Goal: Check status: Check status

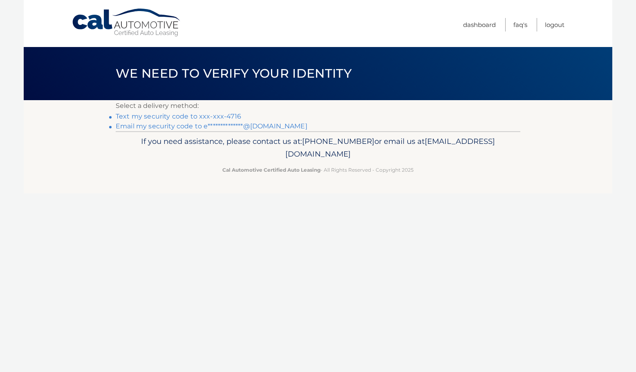
click at [215, 119] on link "Text my security code to xxx-xxx-4716" at bounding box center [178, 116] width 125 height 8
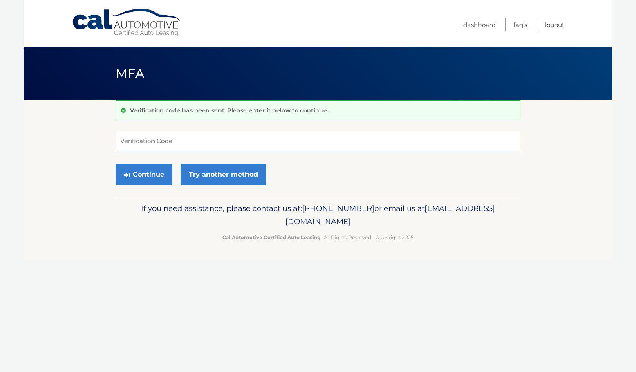
click at [210, 136] on input "Verification Code" at bounding box center [318, 141] width 404 height 20
type input "410930"
click at [116, 164] on button "Continue" at bounding box center [144, 174] width 57 height 20
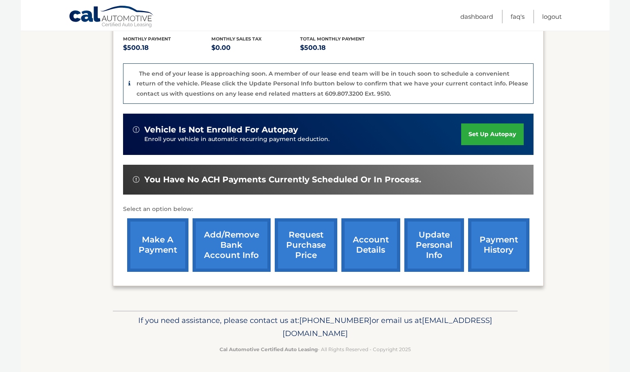
scroll to position [174, 0]
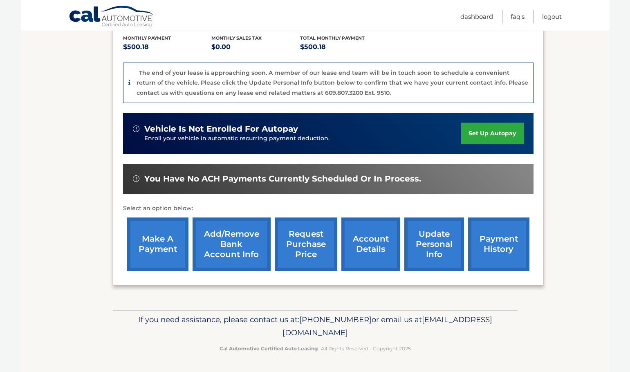
click at [81, 154] on section "my vehicles Add a new lease lease account #44455534426 vehicle 2022 Honda Civic…" at bounding box center [315, 118] width 588 height 384
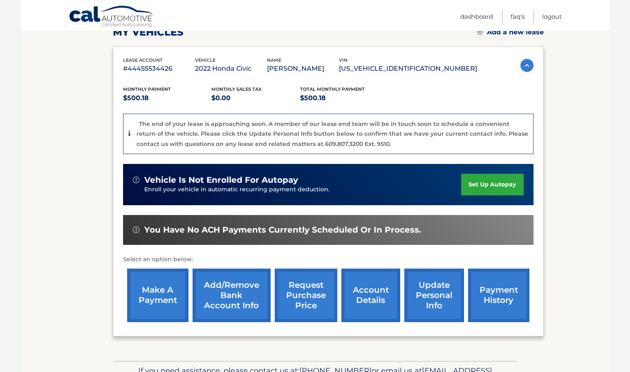
scroll to position [51, 0]
